Goal: Task Accomplishment & Management: Complete application form

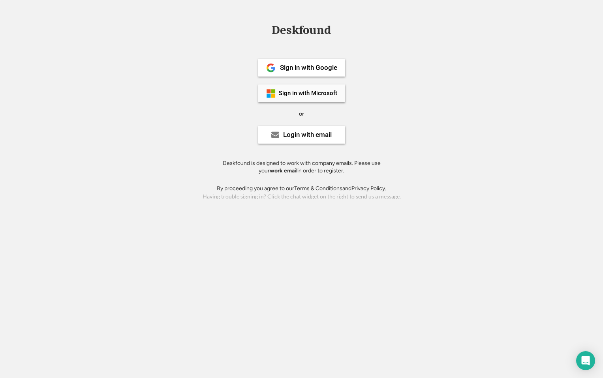
click at [295, 96] on div "Sign in with Microsoft" at bounding box center [308, 93] width 58 height 6
click at [302, 138] on div "Login with email" at bounding box center [307, 134] width 49 height 7
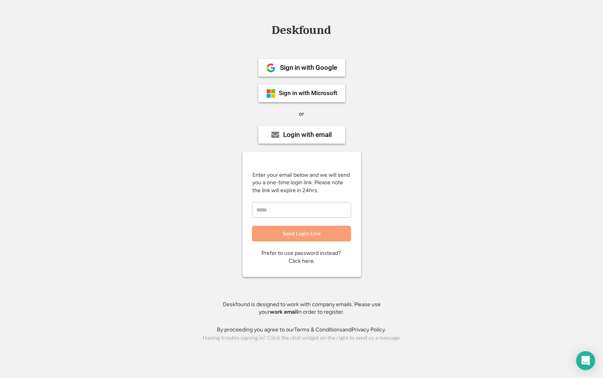
click at [279, 213] on input "email" at bounding box center [301, 210] width 99 height 16
type input "**********"
click at [305, 233] on button "Send Login Link" at bounding box center [301, 234] width 99 height 16
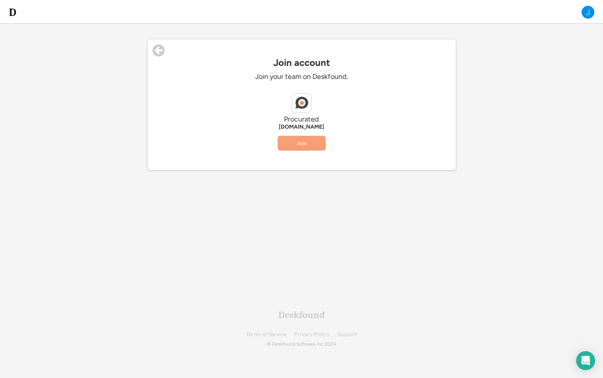
click at [301, 146] on button "Join" at bounding box center [301, 143] width 47 height 14
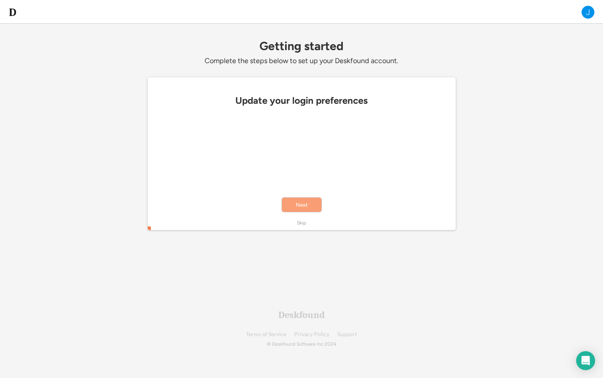
click at [293, 207] on button "Next" at bounding box center [301, 205] width 39 height 14
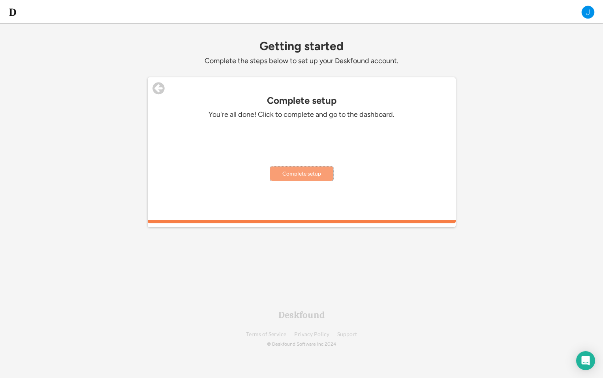
click at [303, 176] on button "Complete setup" at bounding box center [301, 174] width 63 height 14
